Goal: Task Accomplishment & Management: Complete application form

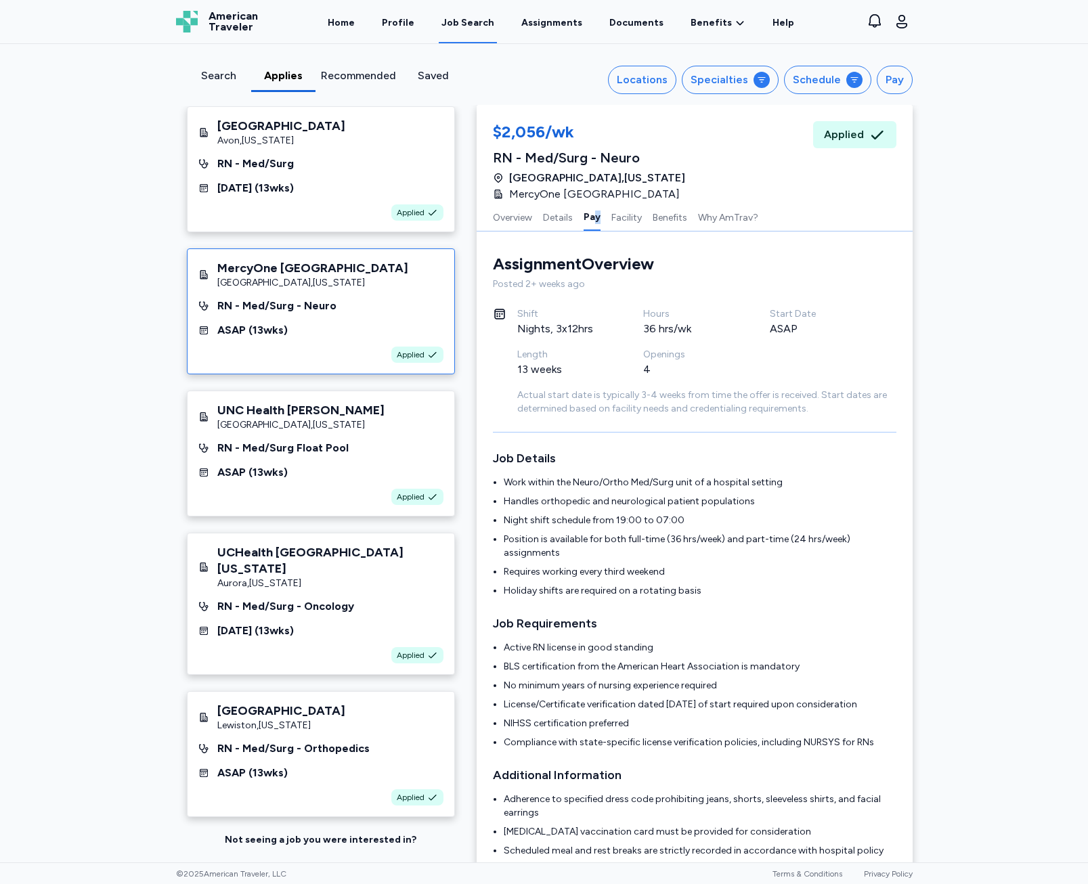
scroll to position [720, 0]
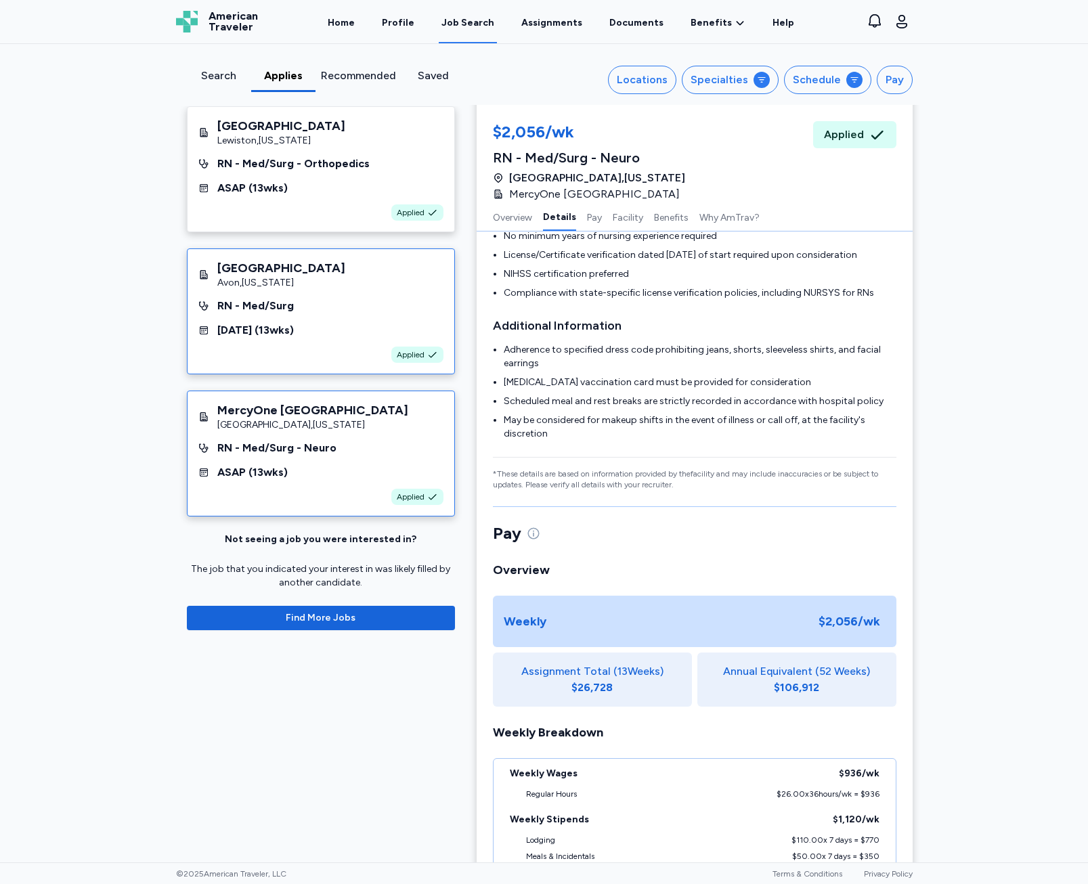
click at [310, 324] on div "[DATE] ( 13 wks)" at bounding box center [320, 330] width 245 height 16
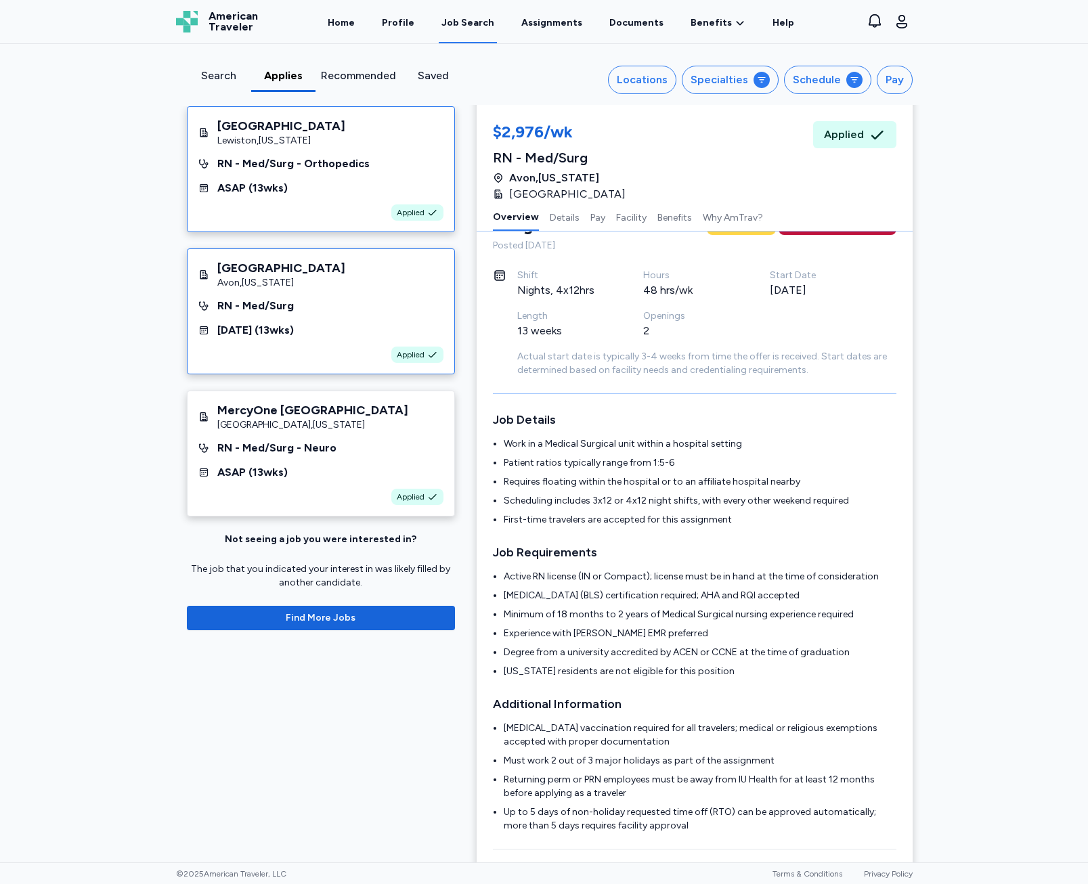
scroll to position [0, 0]
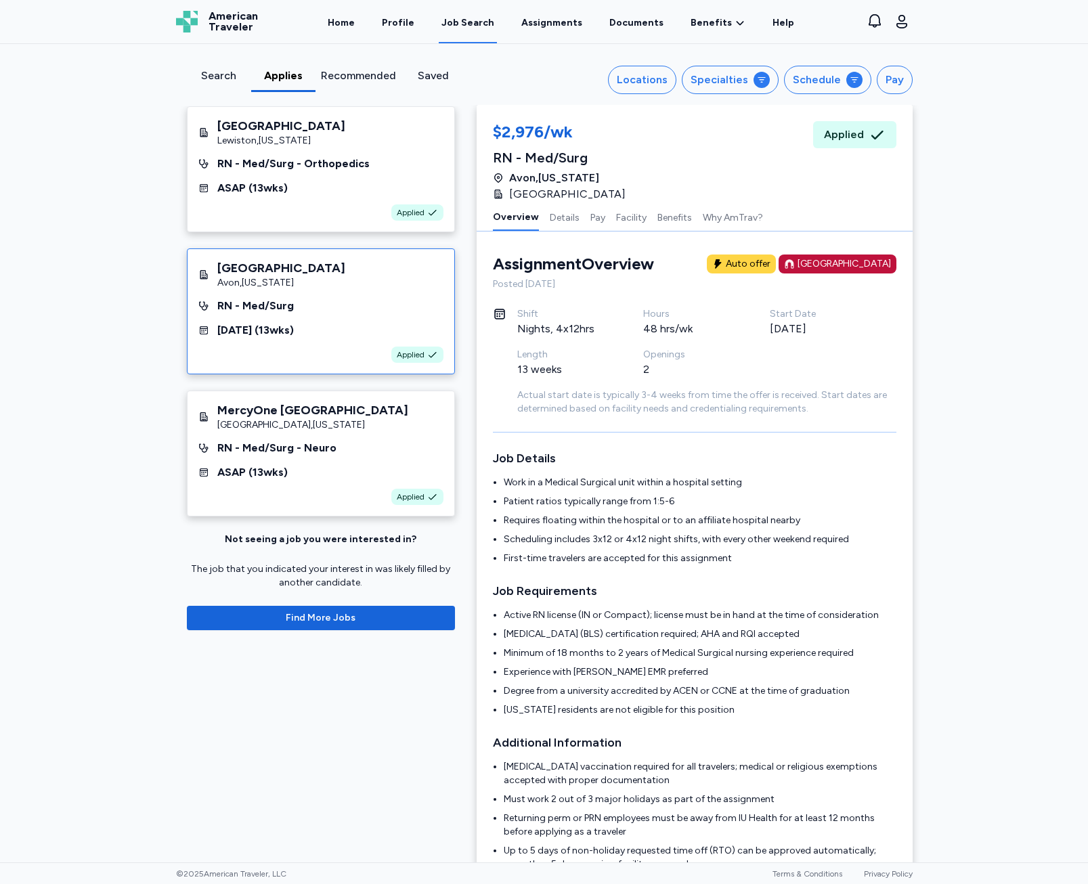
click at [228, 68] on div "Search" at bounding box center [218, 76] width 53 height 16
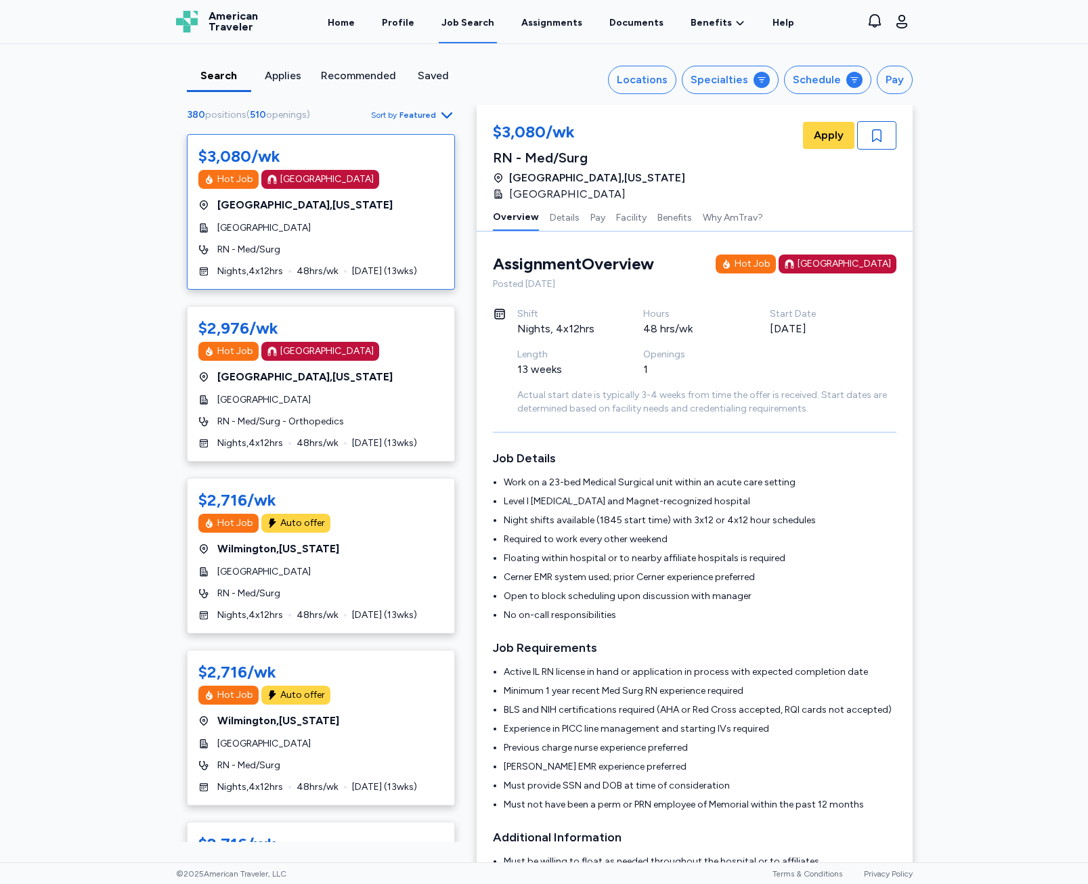
click at [275, 70] on div "Applies" at bounding box center [283, 76] width 53 height 16
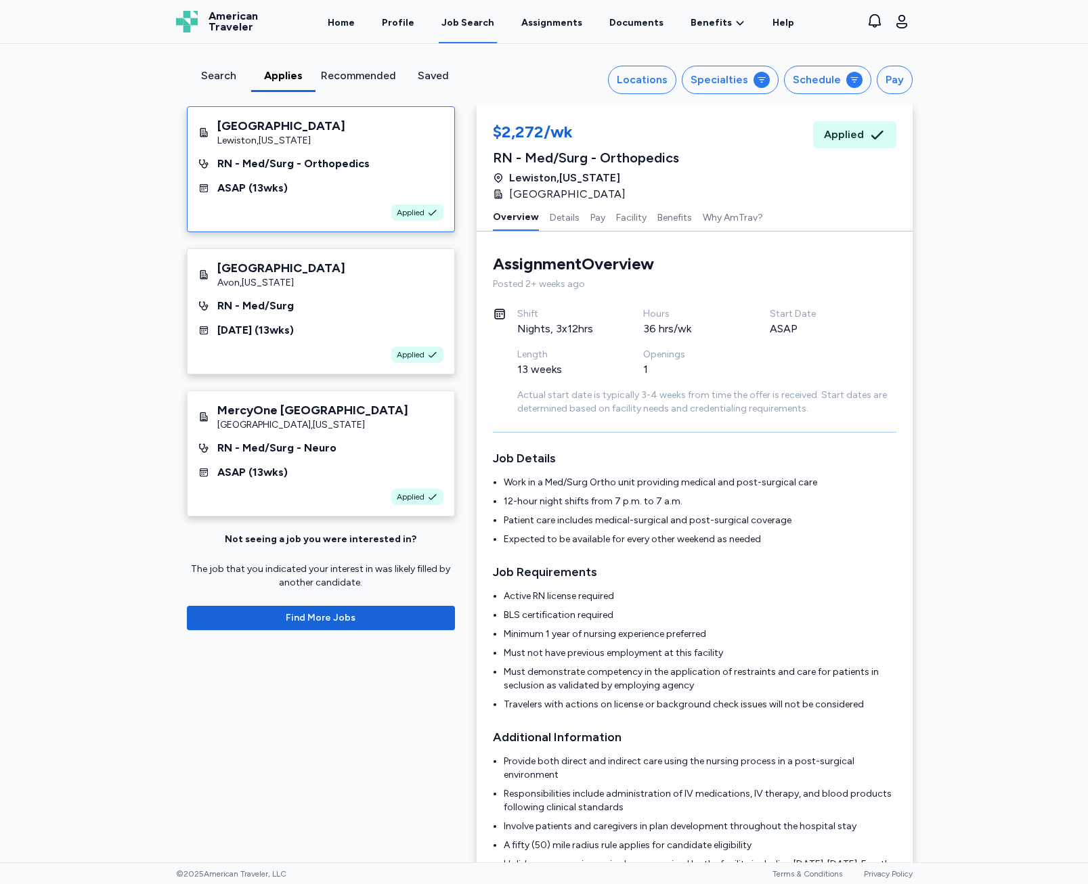
click at [218, 79] on div "Search" at bounding box center [218, 76] width 53 height 16
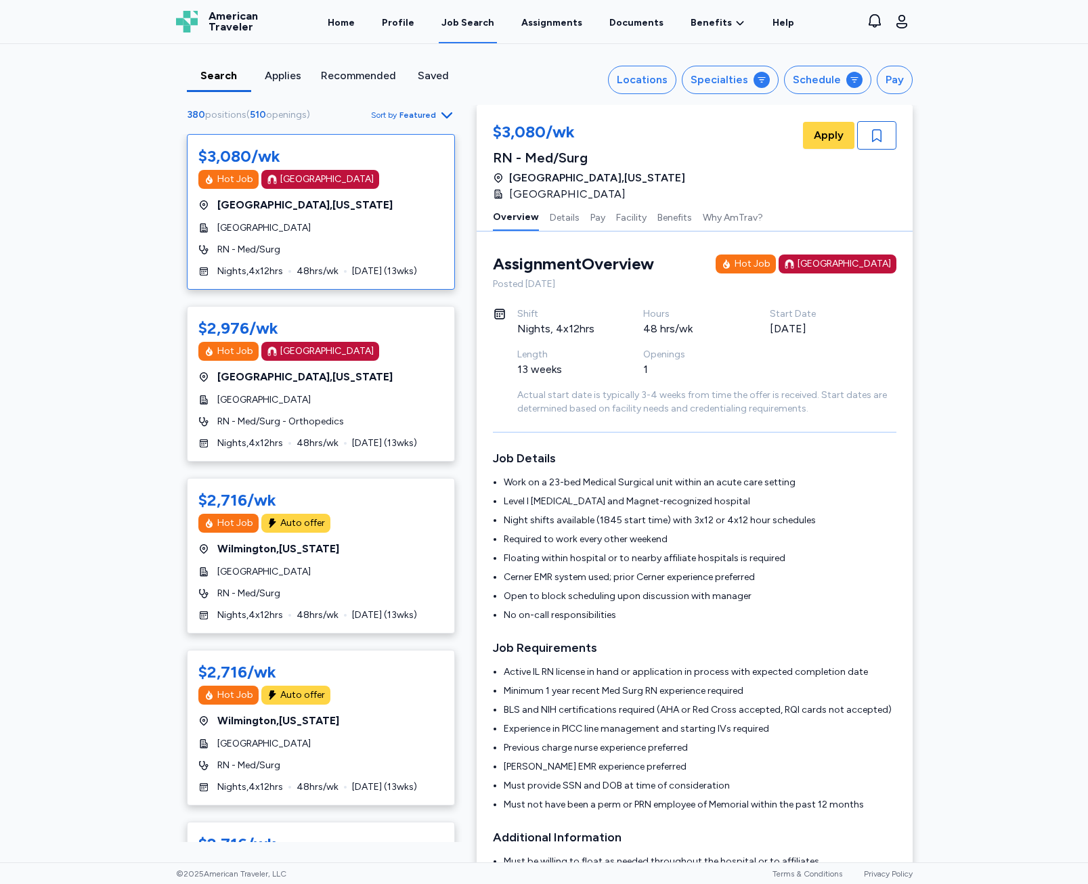
click at [281, 93] on div "Search Applies Recommended Saved Locations Specialties Schedule Pay" at bounding box center [544, 80] width 737 height 28
click at [279, 87] on div "Applies" at bounding box center [283, 80] width 64 height 24
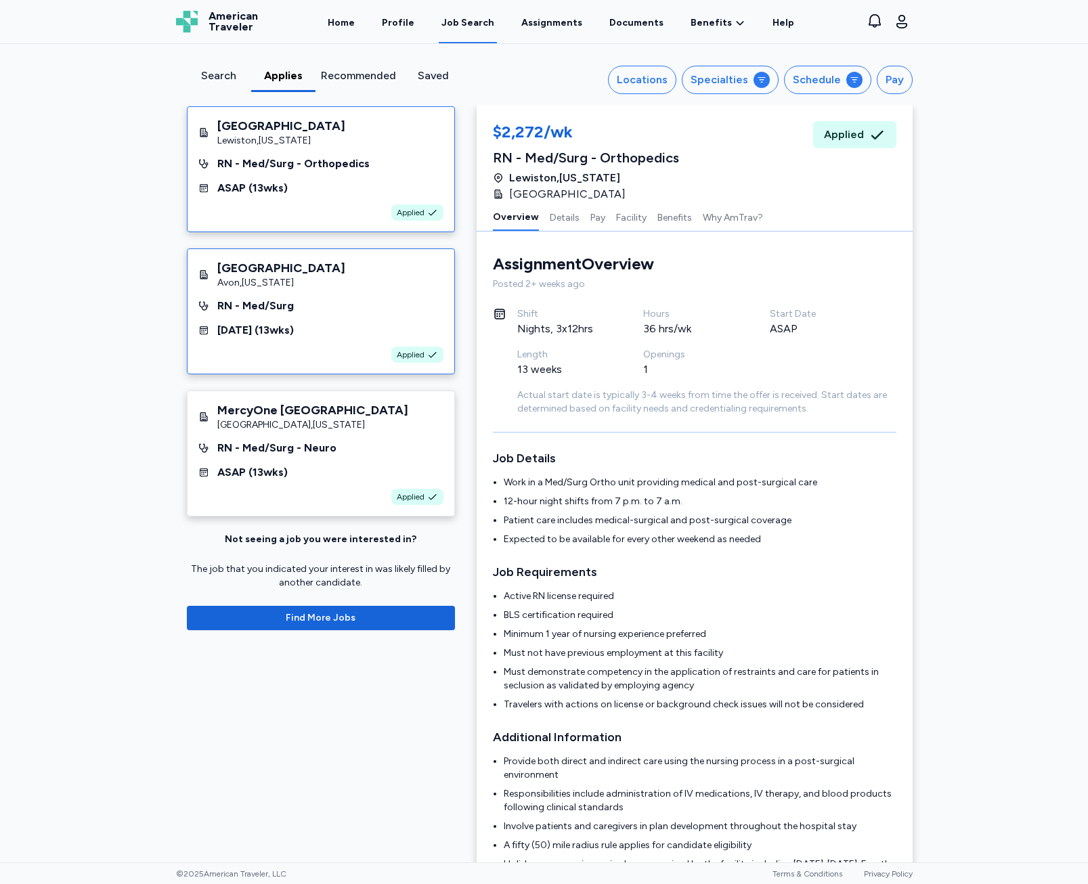
click at [298, 276] on div "[GEOGRAPHIC_DATA] , [US_STATE]" at bounding box center [281, 283] width 128 height 14
